Goal: Task Accomplishment & Management: Complete application form

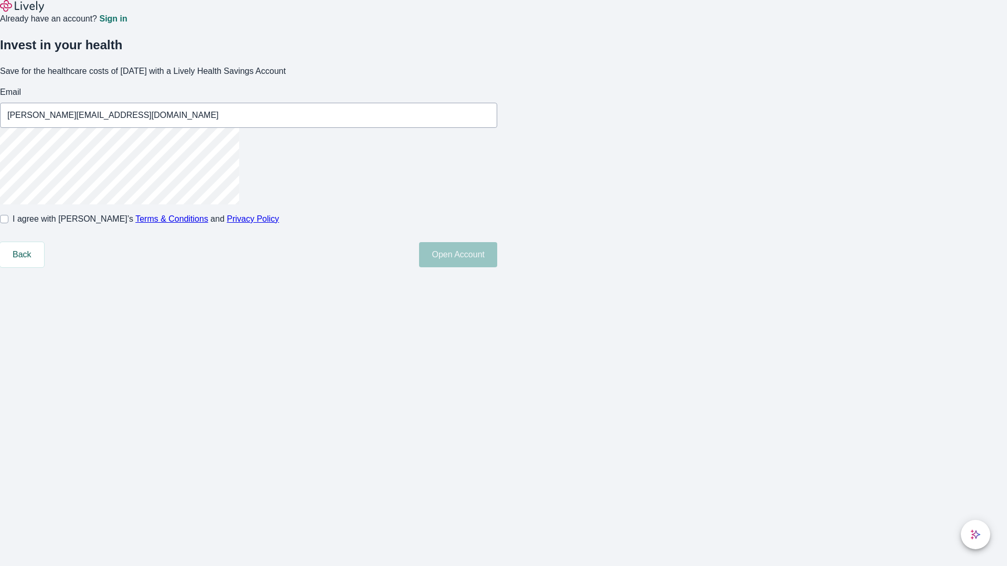
click at [8, 223] on input "I agree with Lively’s Terms & Conditions and Privacy Policy" at bounding box center [4, 219] width 8 height 8
checkbox input "true"
click at [497, 267] on button "Open Account" at bounding box center [458, 254] width 78 height 25
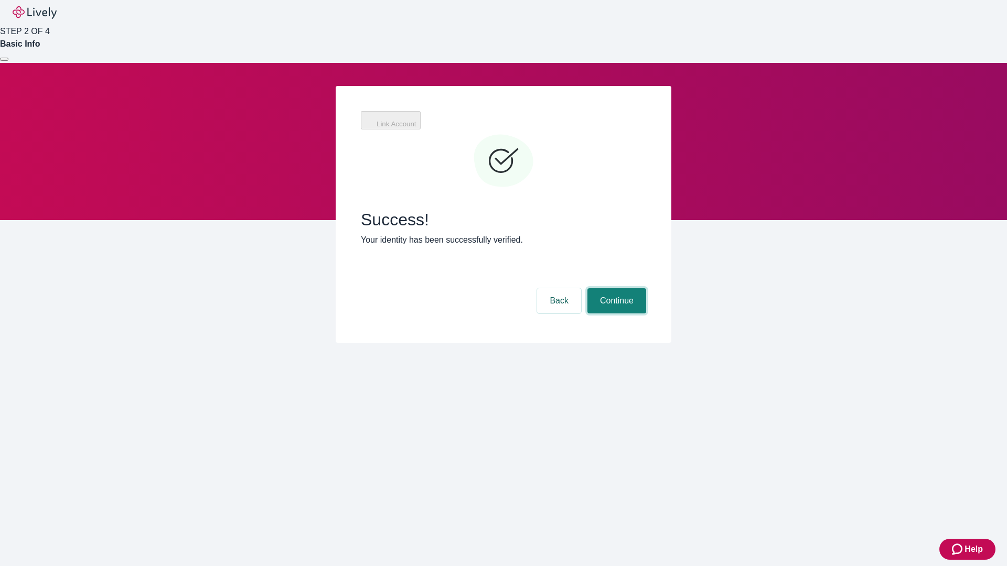
click at [615, 288] on button "Continue" at bounding box center [616, 300] width 59 height 25
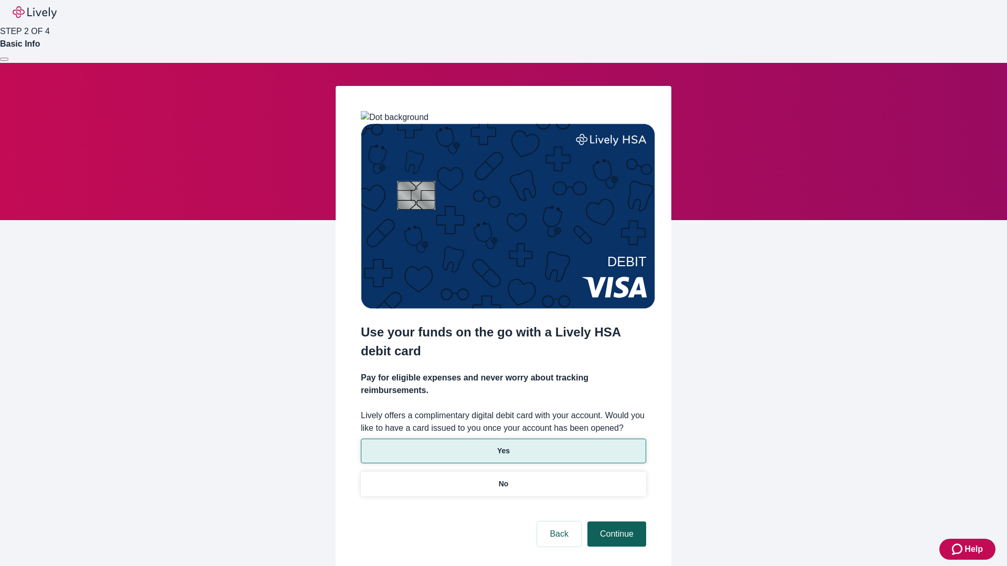
click at [503, 446] on p "Yes" at bounding box center [503, 451] width 13 height 11
click at [615, 522] on button "Continue" at bounding box center [616, 534] width 59 height 25
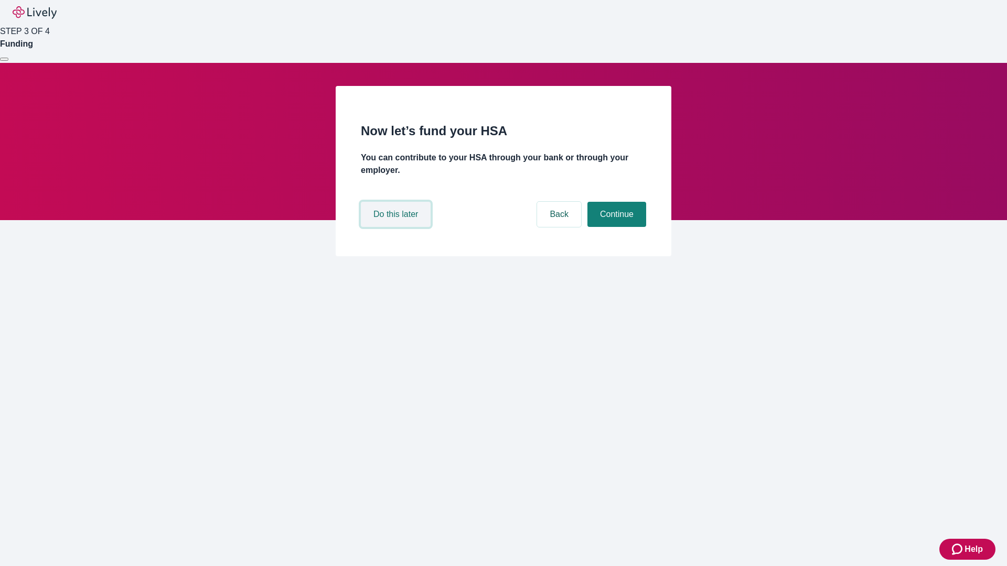
click at [397, 227] on button "Do this later" at bounding box center [396, 214] width 70 height 25
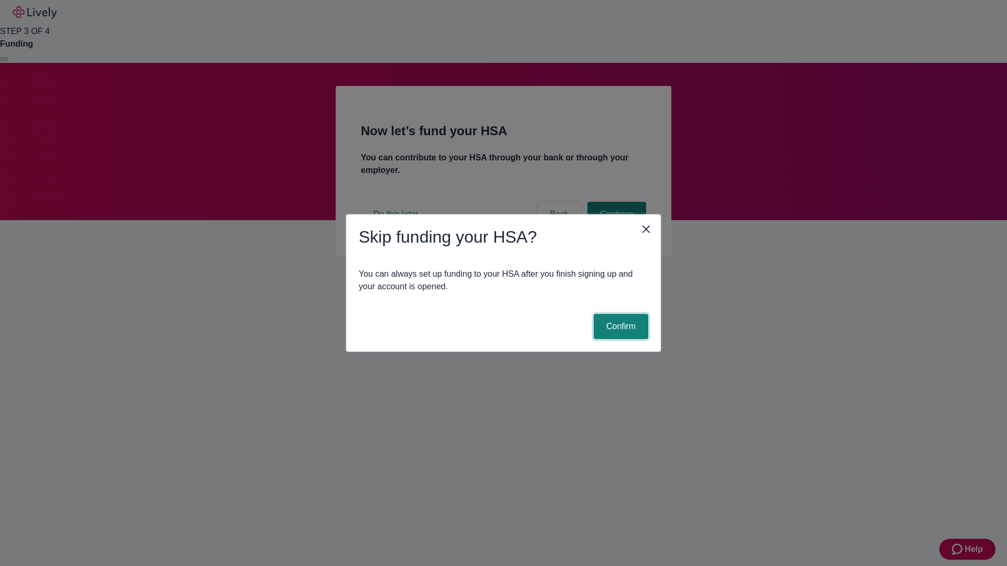
click at [619, 327] on button "Confirm" at bounding box center [621, 326] width 55 height 25
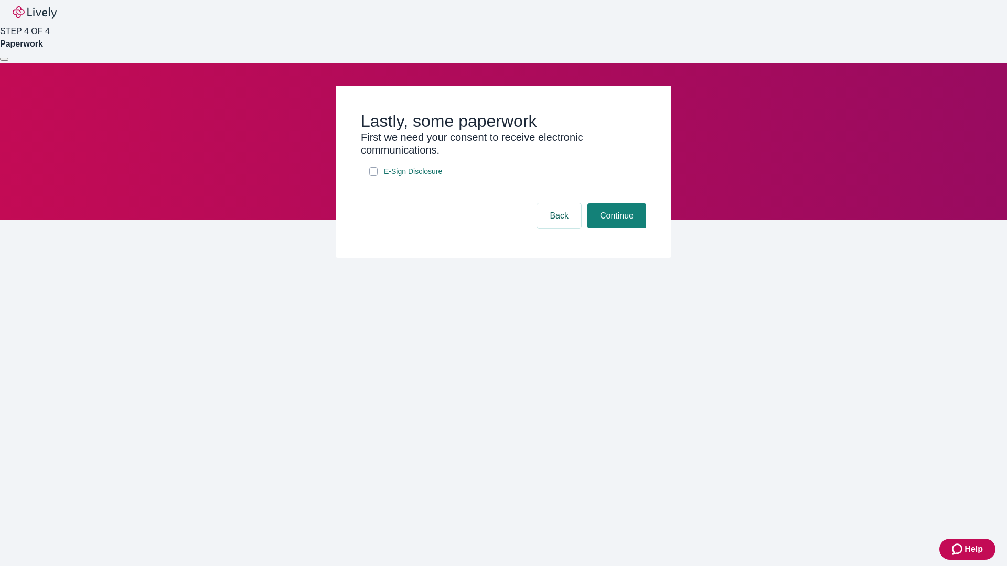
click at [373, 176] on input "E-Sign Disclosure" at bounding box center [373, 171] width 8 height 8
checkbox input "true"
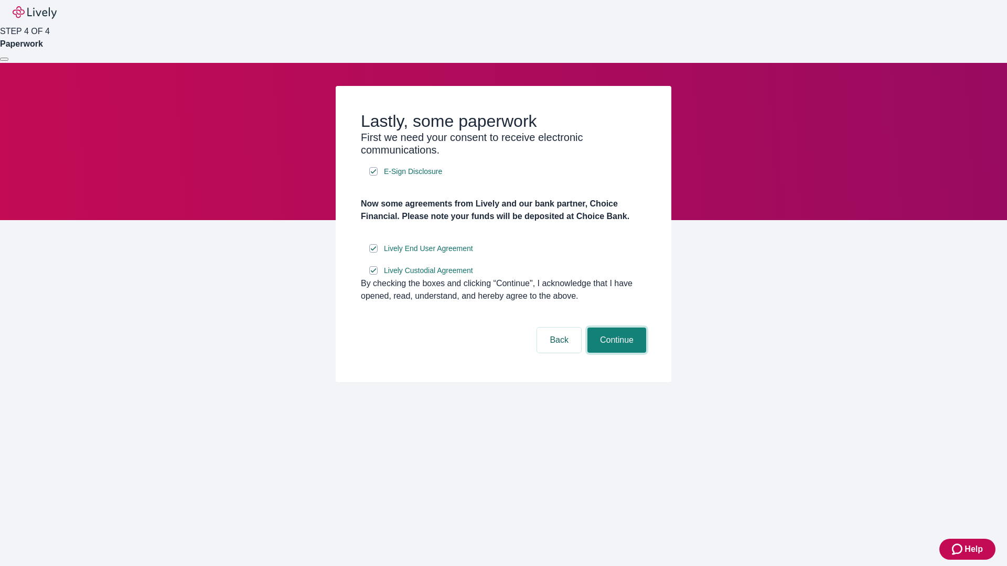
click at [615, 353] on button "Continue" at bounding box center [616, 340] width 59 height 25
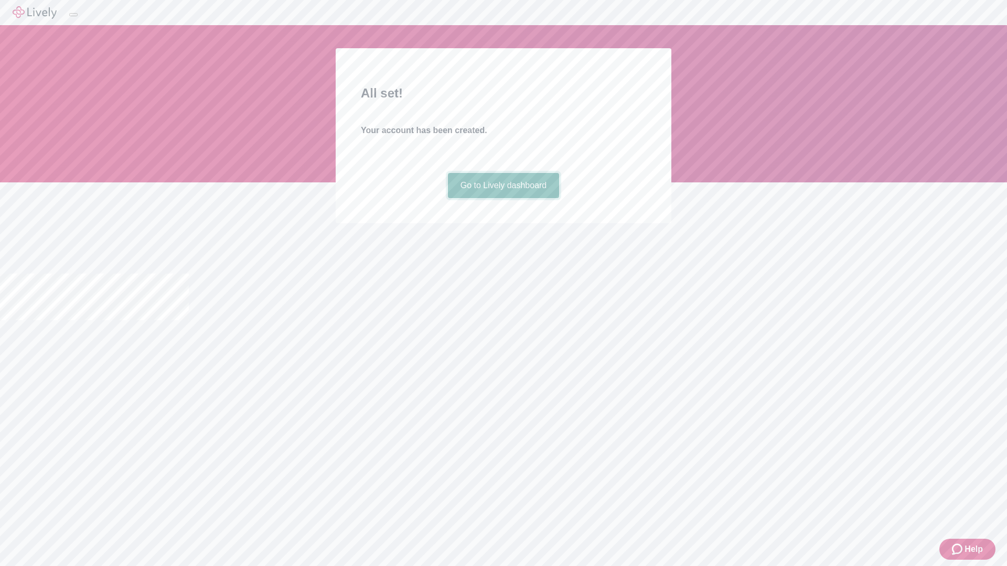
click at [503, 198] on link "Go to Lively dashboard" at bounding box center [504, 185] width 112 height 25
